Goal: Transaction & Acquisition: Book appointment/travel/reservation

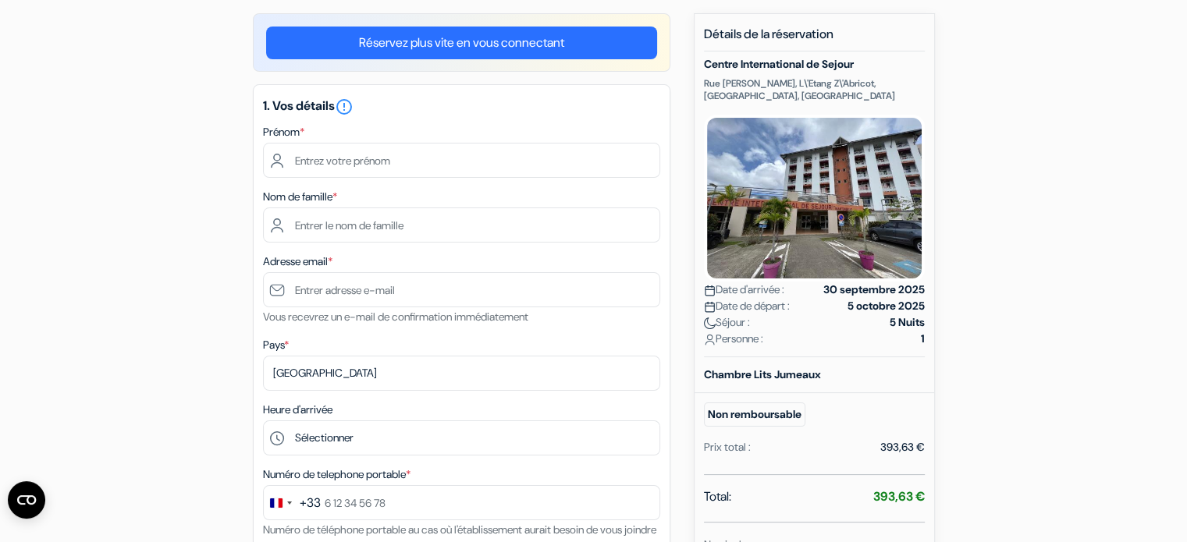
scroll to position [45, 0]
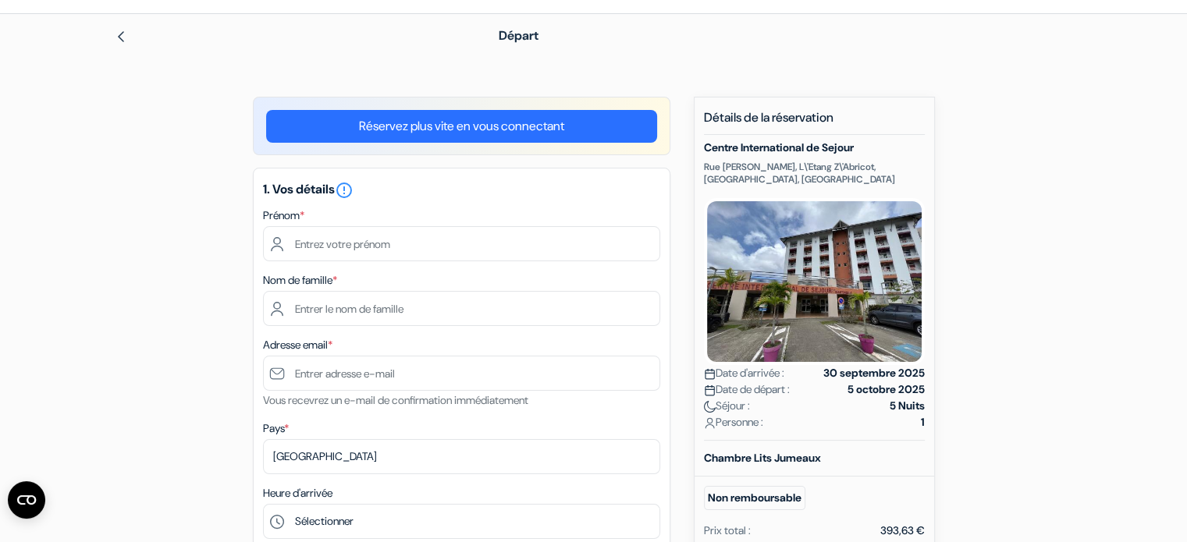
click at [369, 122] on link "Réservez plus vite en vous connectant" at bounding box center [461, 126] width 391 height 33
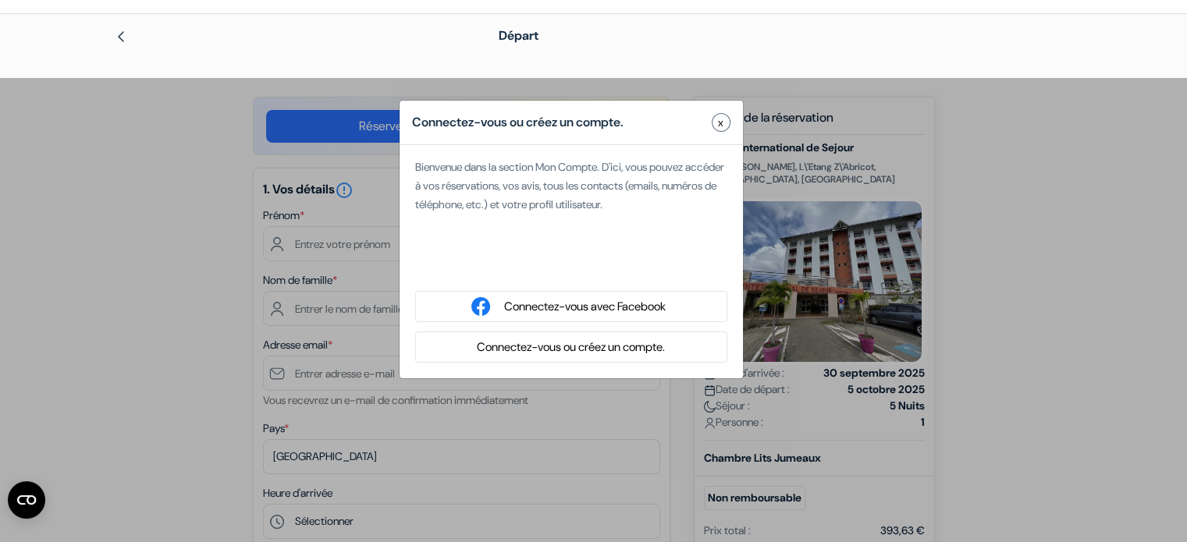
click at [369, 122] on div "Connectez-vous ou créez un compte. x Bienvenue dans la section Mon Compte. D'ic…" at bounding box center [593, 349] width 1187 height 542
click at [727, 116] on button "x" at bounding box center [721, 122] width 19 height 19
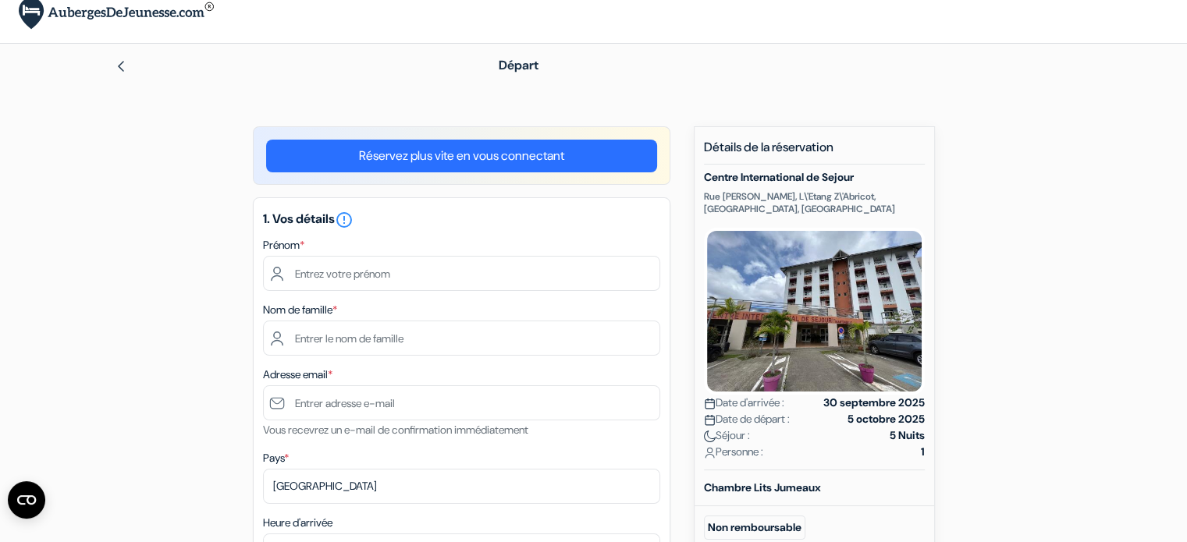
scroll to position [0, 0]
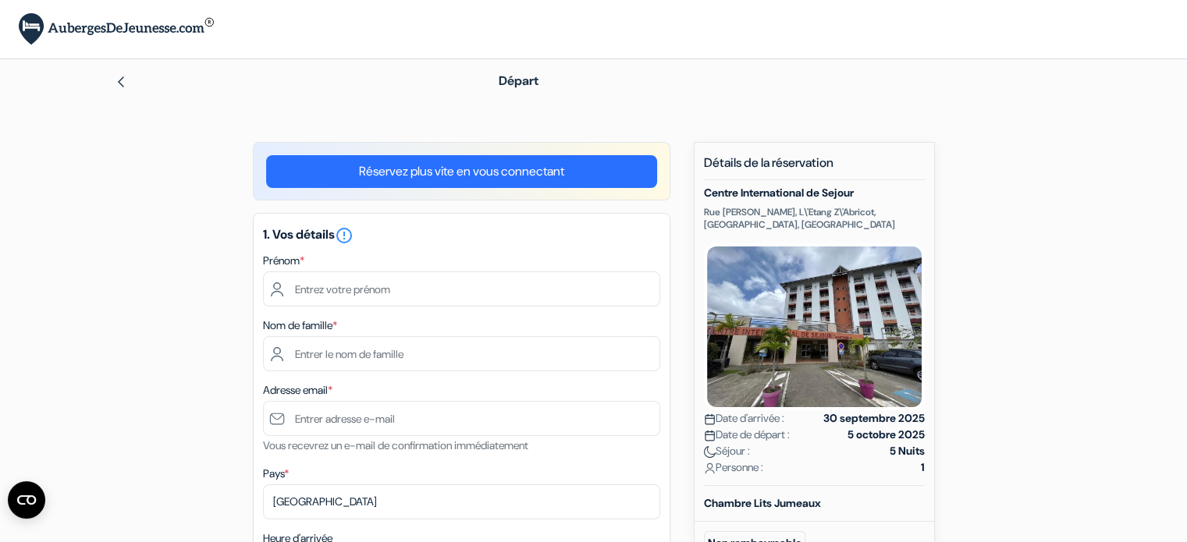
click at [35, 22] on img at bounding box center [116, 29] width 195 height 32
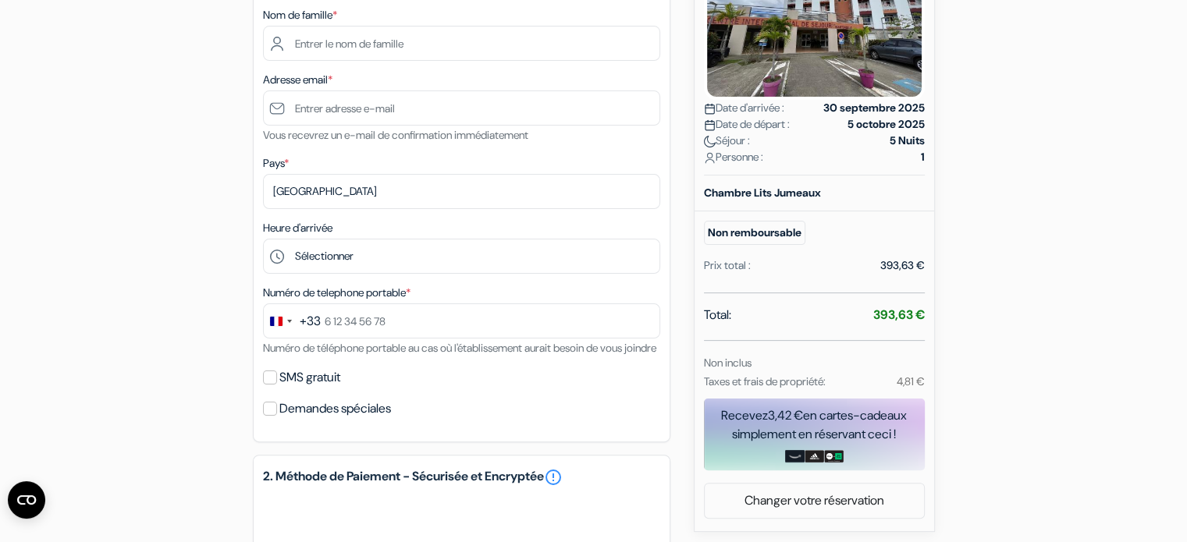
scroll to position [545, 0]
